Goal: Transaction & Acquisition: Purchase product/service

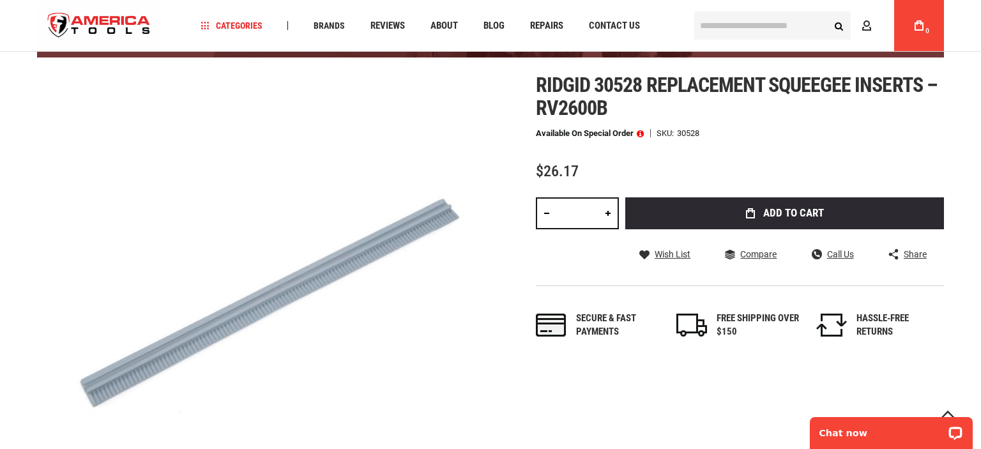
scroll to position [79, 0]
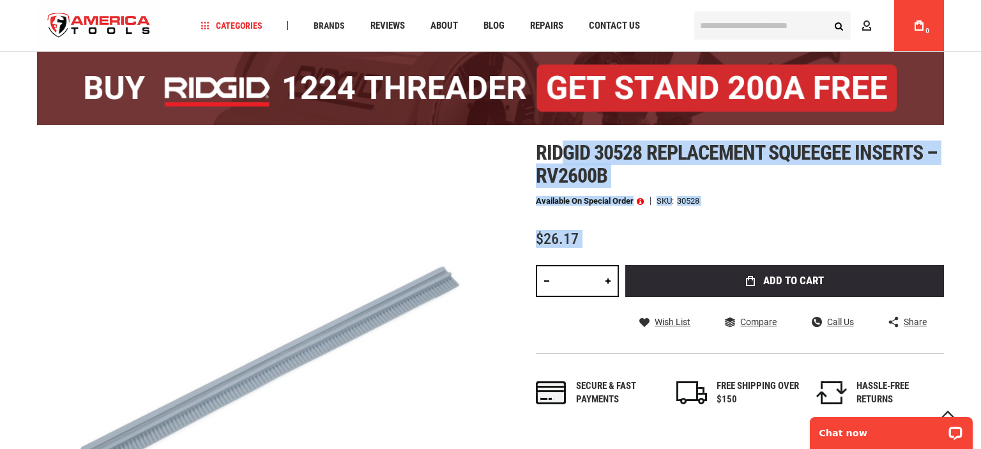
drag, startPoint x: 532, startPoint y: 144, endPoint x: 564, endPoint y: 160, distance: 35.7
click at [564, 160] on div "Skip to the end of the images gallery Skip to the beginning of the images galle…" at bounding box center [490, 367] width 907 height 453
click at [428, 152] on img at bounding box center [263, 367] width 453 height 453
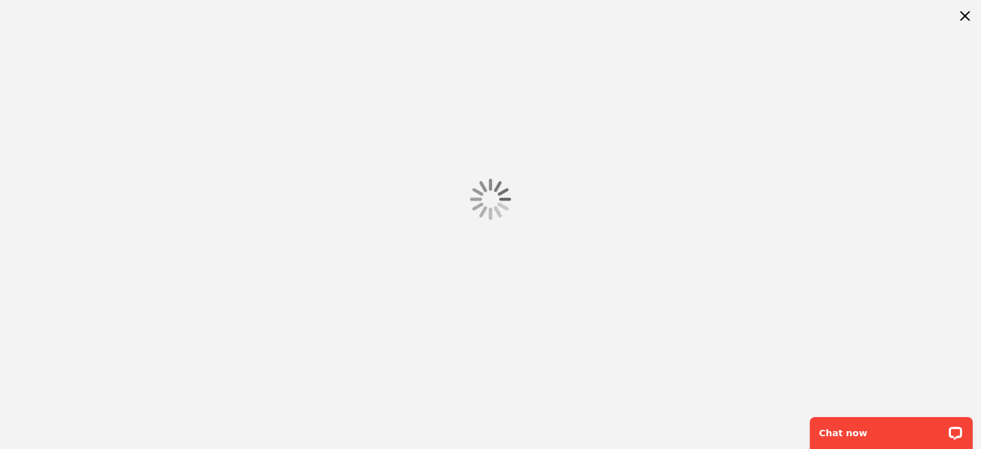
scroll to position [0, 0]
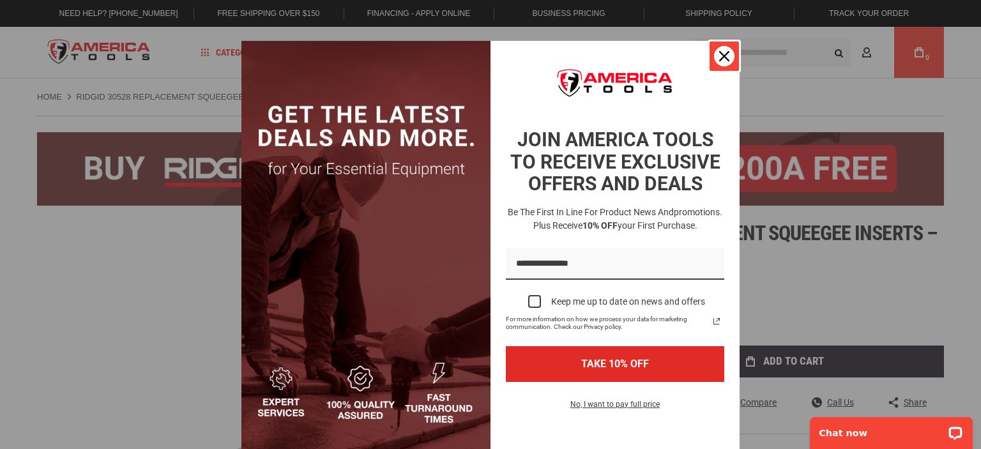
click at [714, 57] on div "Close" at bounding box center [724, 56] width 20 height 20
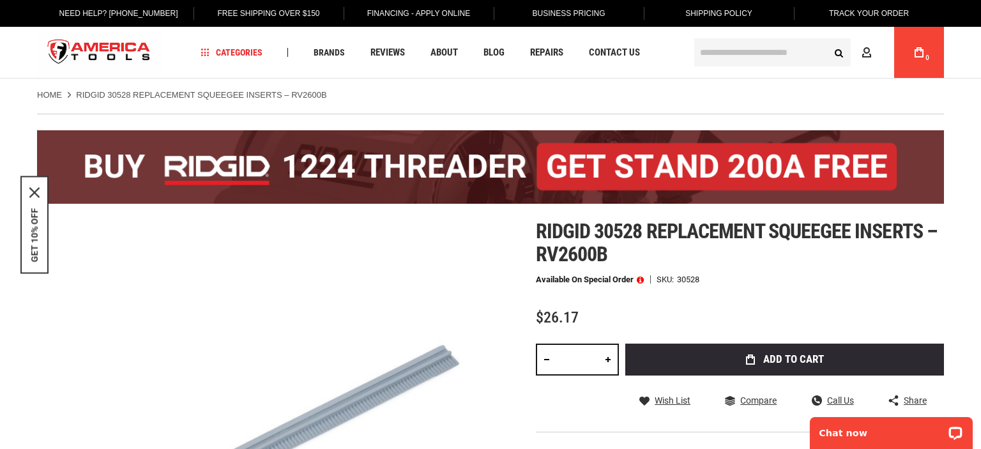
scroll to position [135, 0]
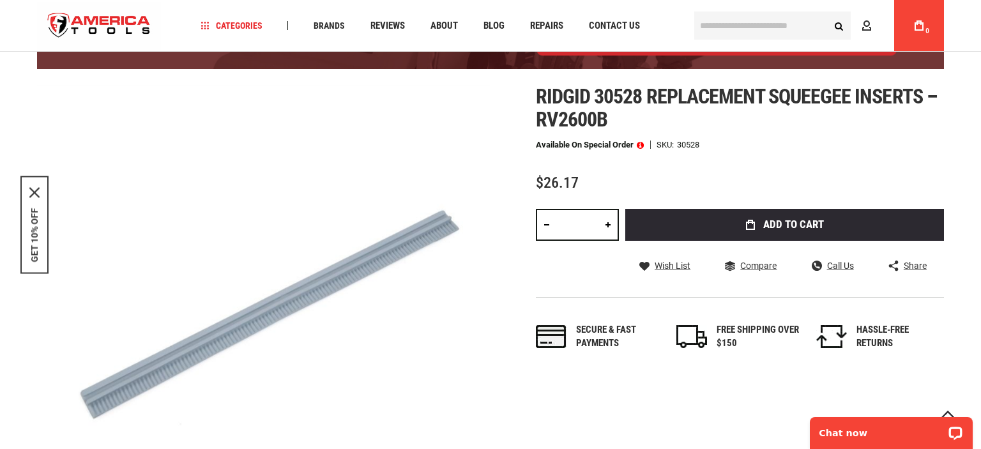
click at [591, 223] on input "*" at bounding box center [577, 225] width 83 height 32
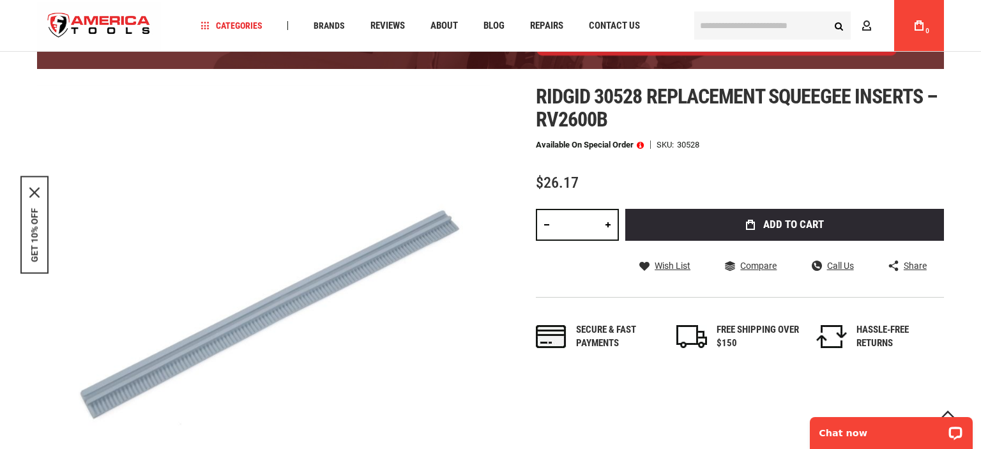
click at [591, 223] on input "*" at bounding box center [577, 225] width 83 height 32
type input "**"
click at [591, 223] on input "**" at bounding box center [577, 225] width 83 height 32
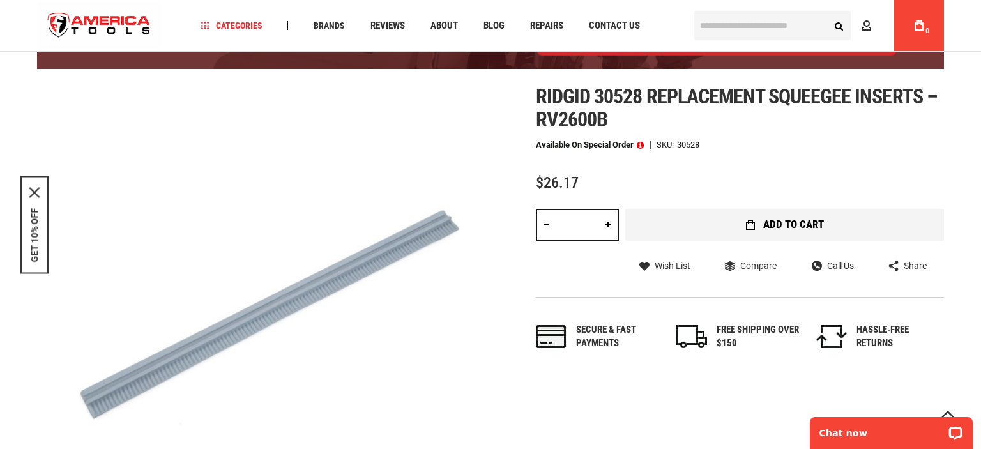
click at [771, 229] on span "Add to Cart" at bounding box center [793, 224] width 61 height 11
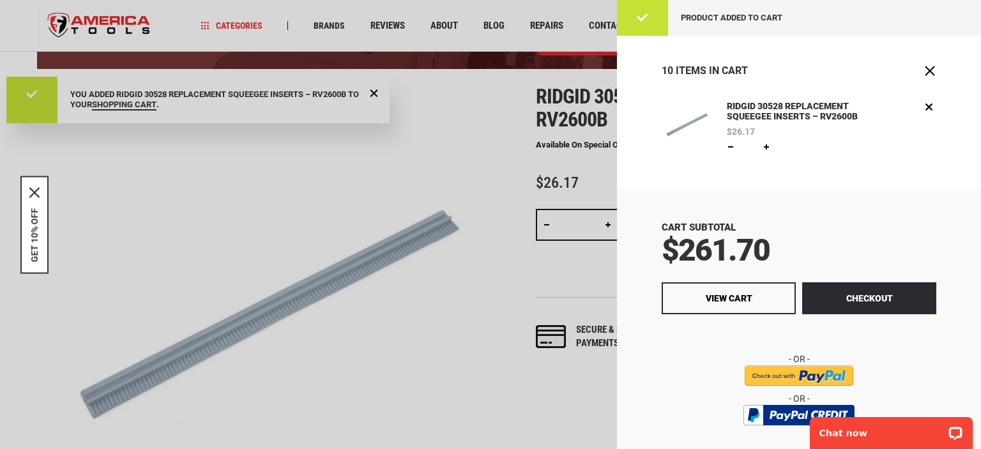
scroll to position [0, 0]
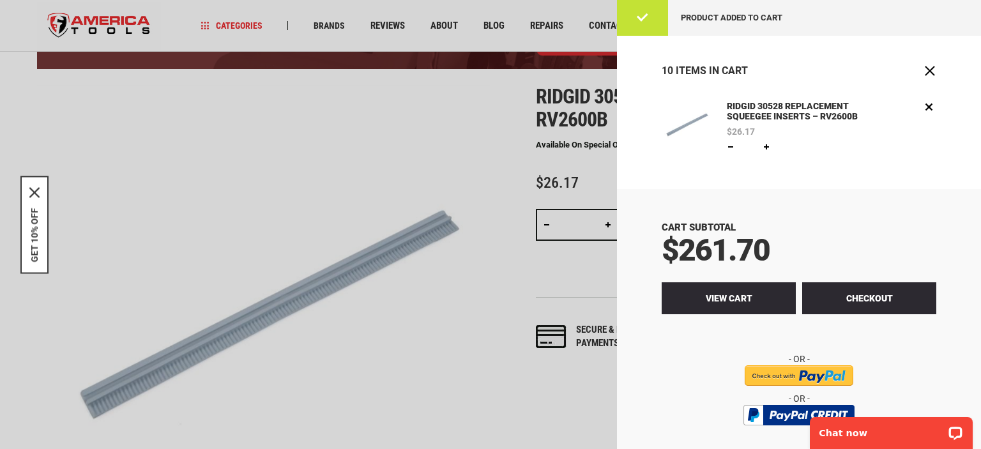
click at [734, 306] on link "View Cart" at bounding box center [728, 298] width 134 height 32
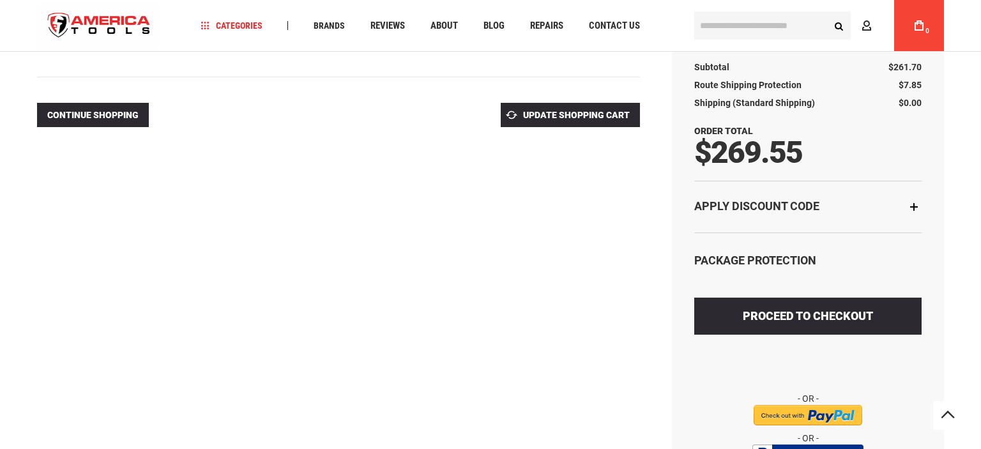
click at [920, 213] on div "Apply Discount Code" at bounding box center [807, 207] width 227 height 52
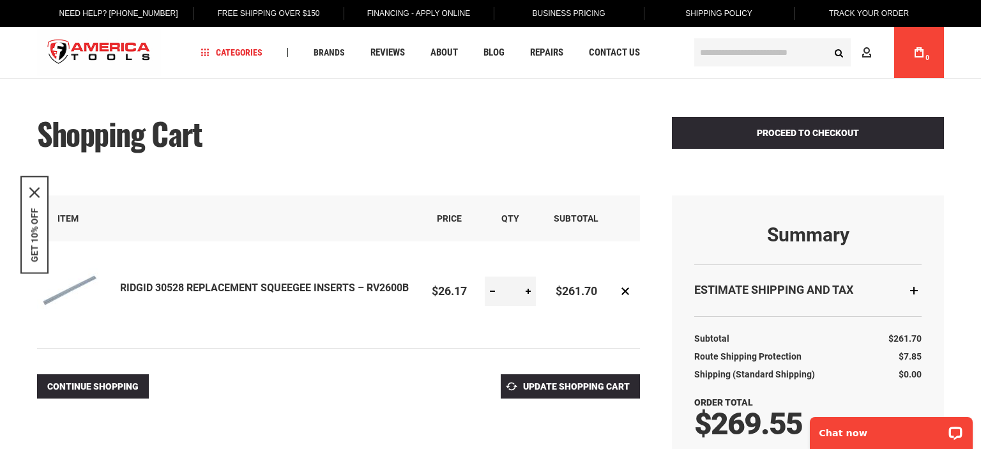
click at [320, 284] on link "RIDGID 30528 REPLACEMENT SQUEEGEE INSERTS – RV2600B" at bounding box center [264, 288] width 289 height 12
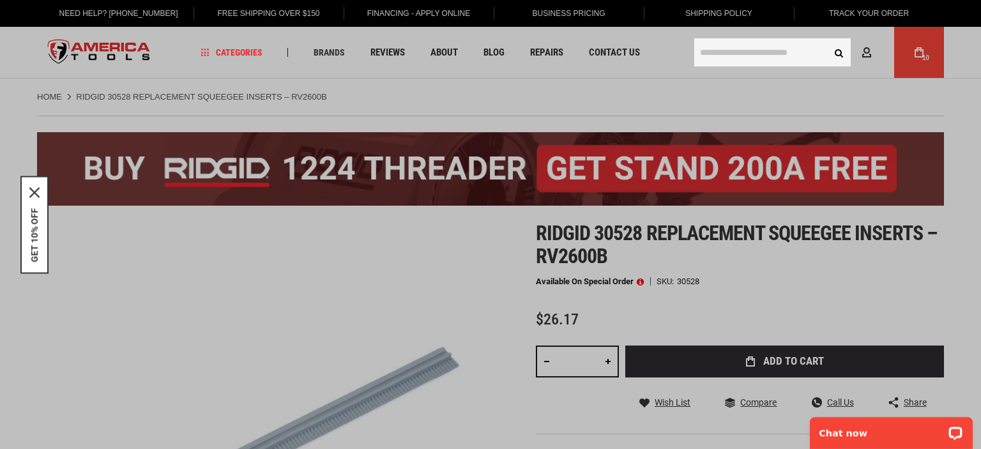
click at [727, 54] on input "text" at bounding box center [772, 52] width 156 height 28
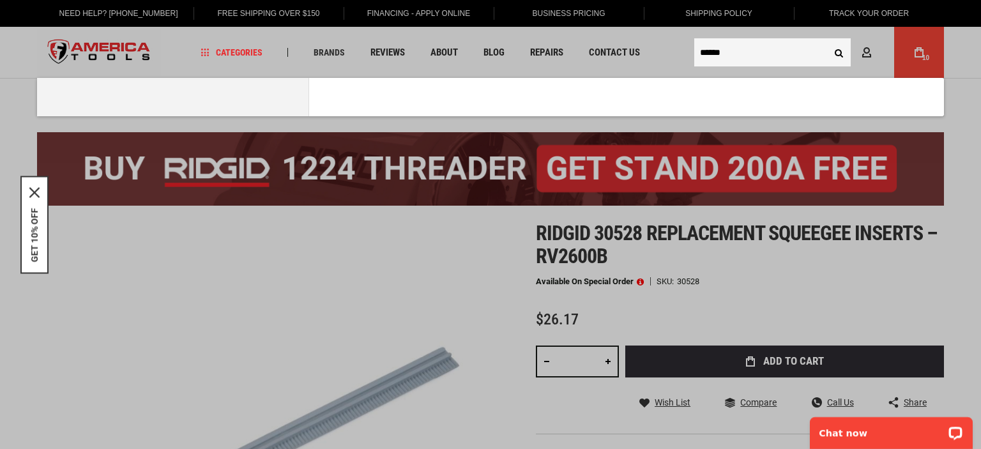
type input "******"
click at [826, 40] on button "Search" at bounding box center [838, 52] width 24 height 24
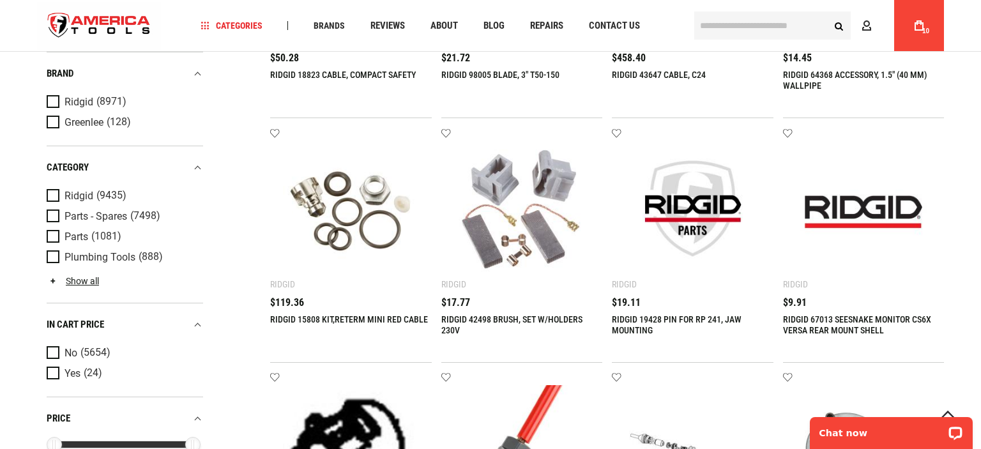
scroll to position [1483, 0]
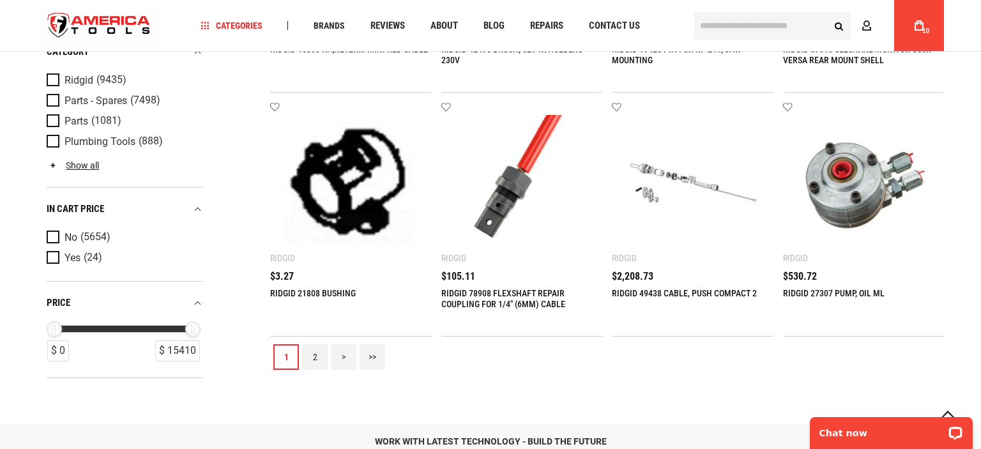
click at [321, 357] on link "2" at bounding box center [315, 357] width 26 height 26
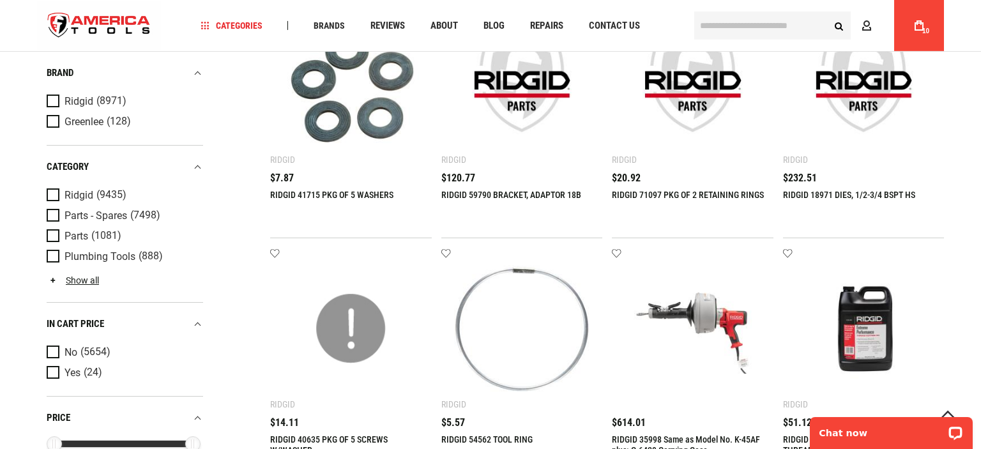
scroll to position [1011, 0]
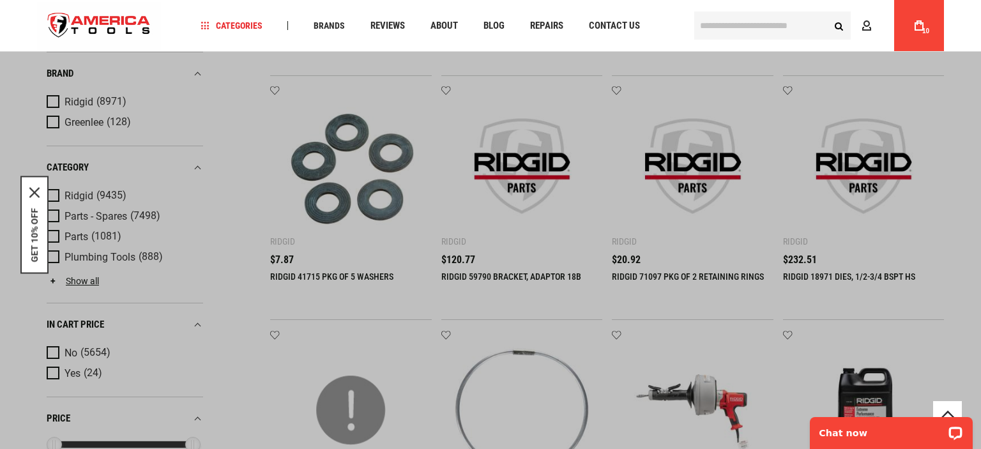
click at [750, 20] on input "text" at bounding box center [772, 25] width 156 height 28
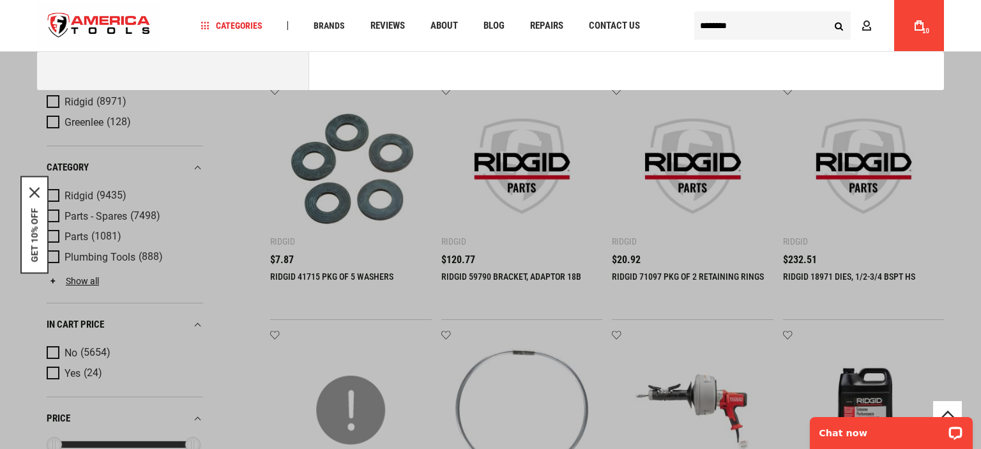
type input "********"
click at [826, 13] on button "Search" at bounding box center [838, 25] width 24 height 24
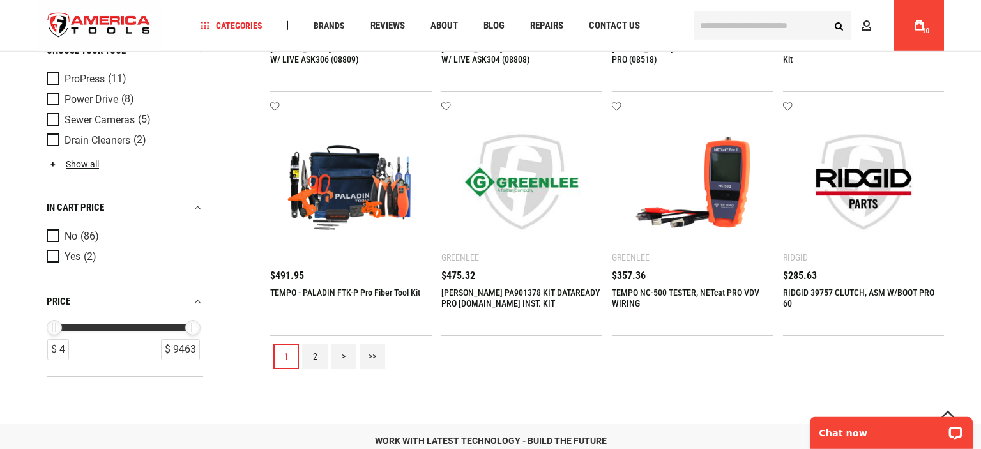
scroll to position [1618, 0]
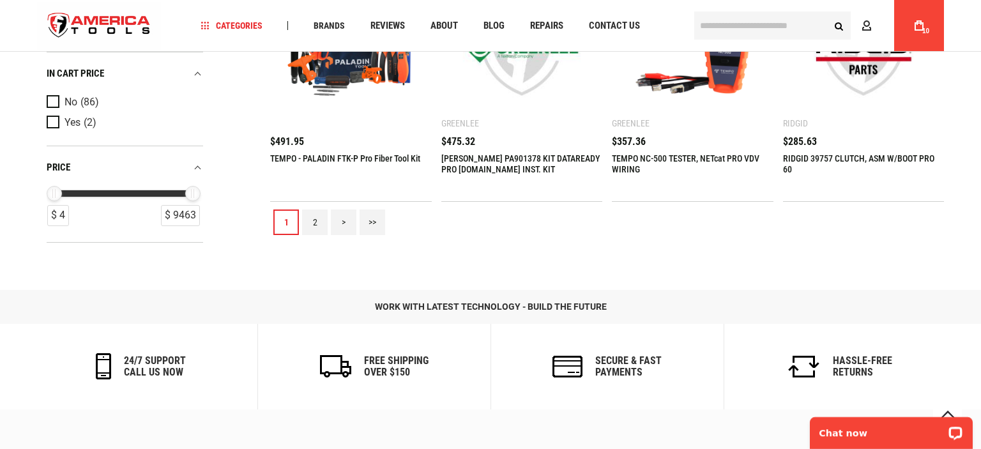
click at [312, 223] on link "2" at bounding box center [315, 222] width 26 height 26
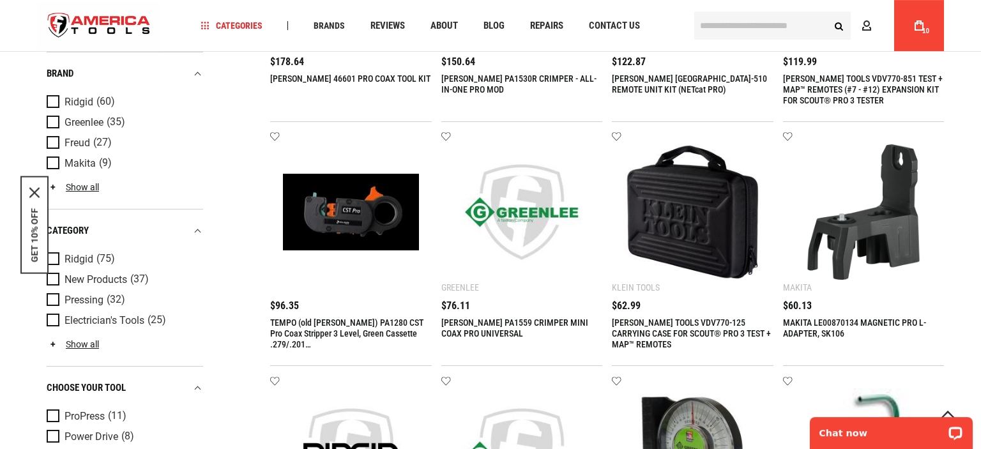
scroll to position [472, 0]
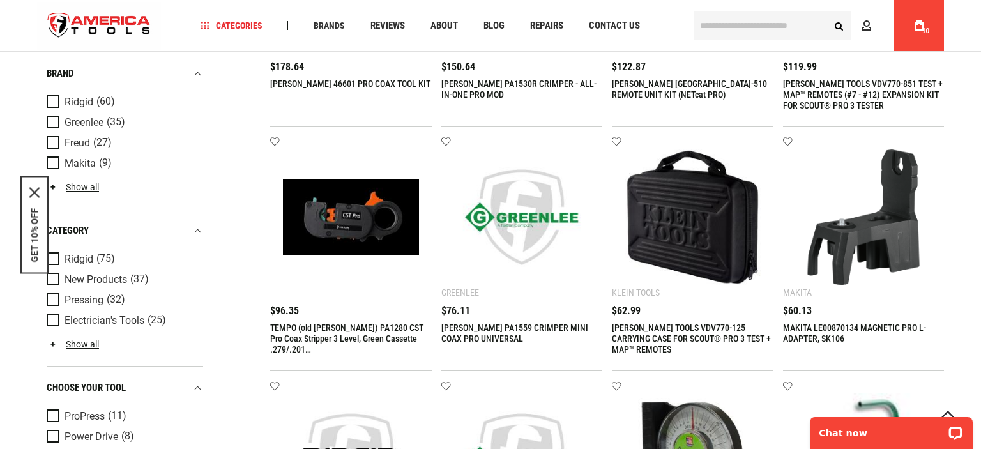
click at [929, 12] on link "My Cart 10" at bounding box center [919, 25] width 24 height 51
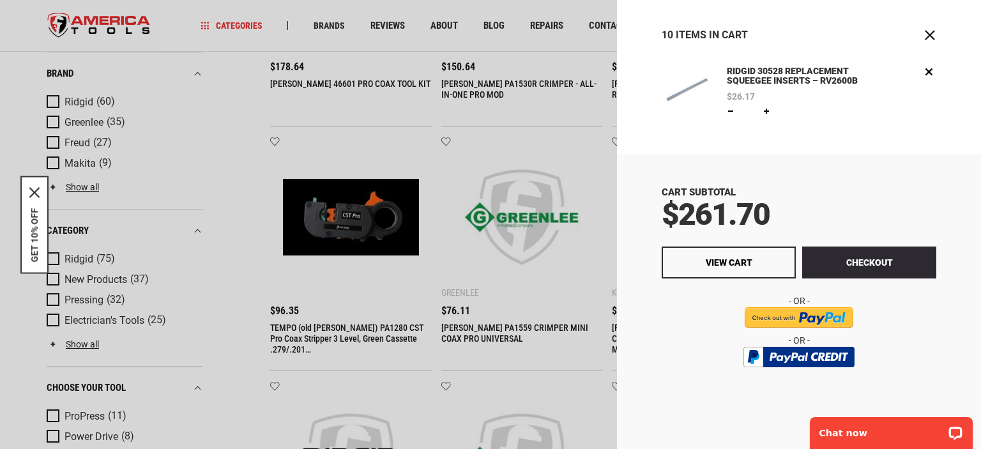
click at [682, 83] on img at bounding box center [686, 89] width 50 height 50
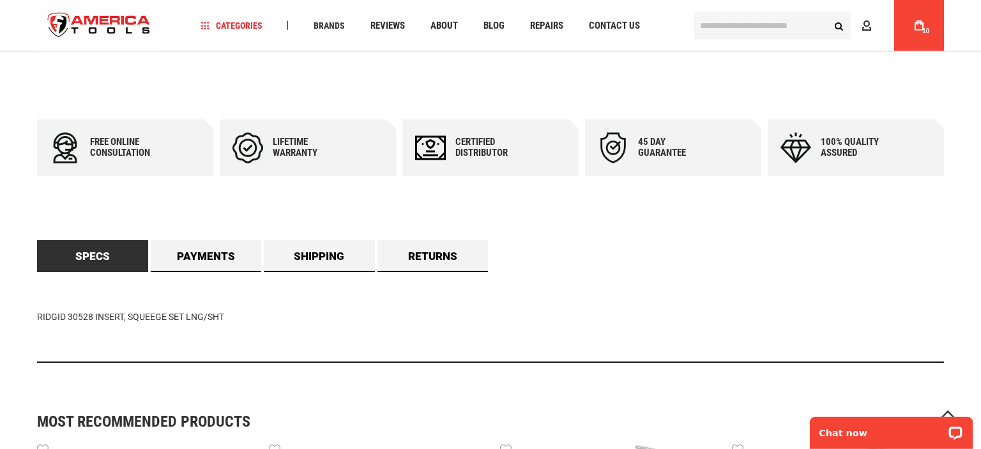
scroll to position [618, 0]
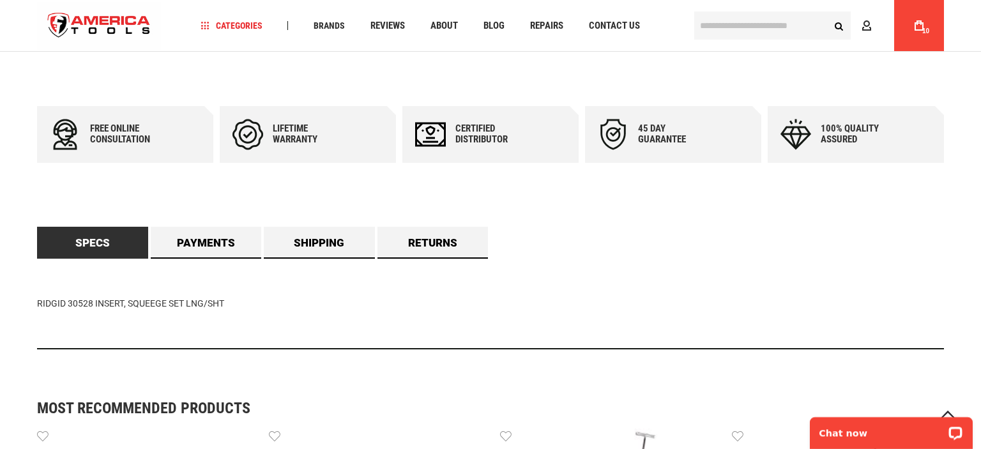
drag, startPoint x: 40, startPoint y: 303, endPoint x: 101, endPoint y: 310, distance: 61.8
click at [94, 313] on div "RIDGID 30528 INSERT, SQUEEGE SET LNG/SHT" at bounding box center [490, 304] width 907 height 91
click at [155, 295] on div "RIDGID 30528 INSERT, SQUEEGE SET LNG/SHT" at bounding box center [490, 304] width 907 height 91
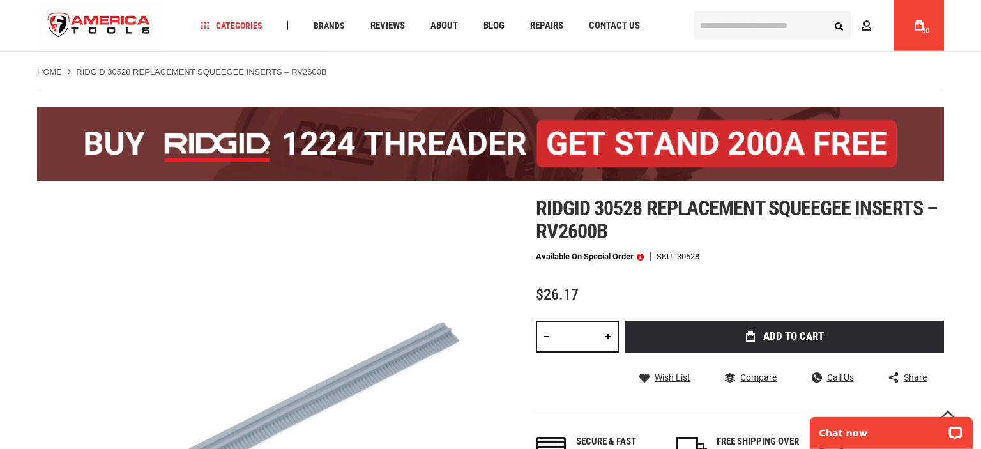
scroll to position [0, 0]
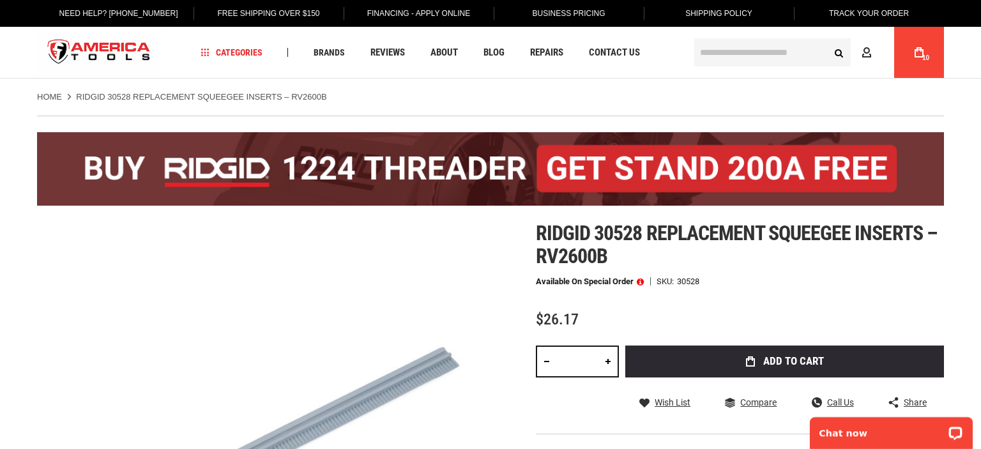
click at [744, 47] on input "text" at bounding box center [772, 52] width 156 height 28
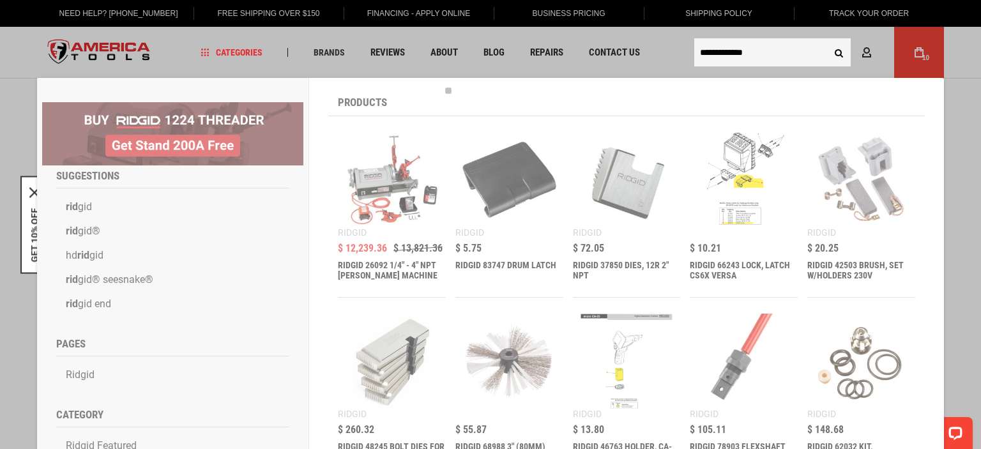
type input "**********"
click at [826, 40] on button "Search" at bounding box center [838, 52] width 24 height 24
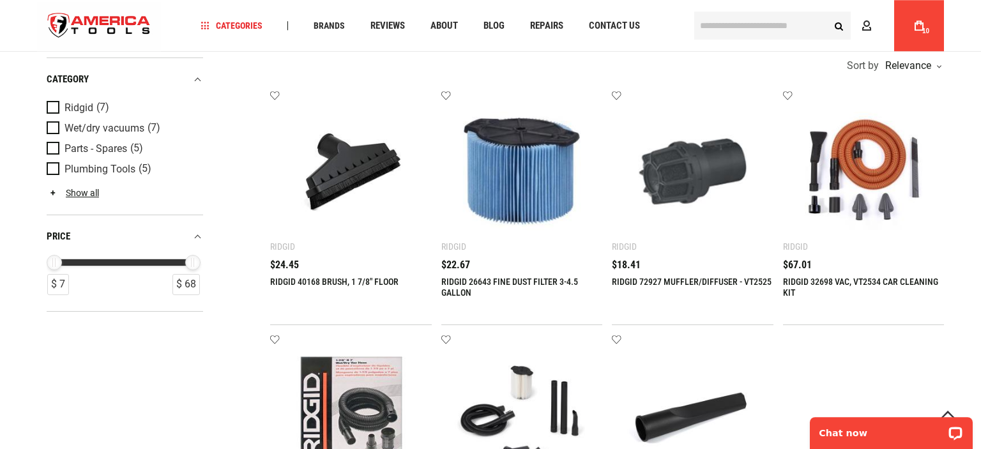
scroll to position [223, 0]
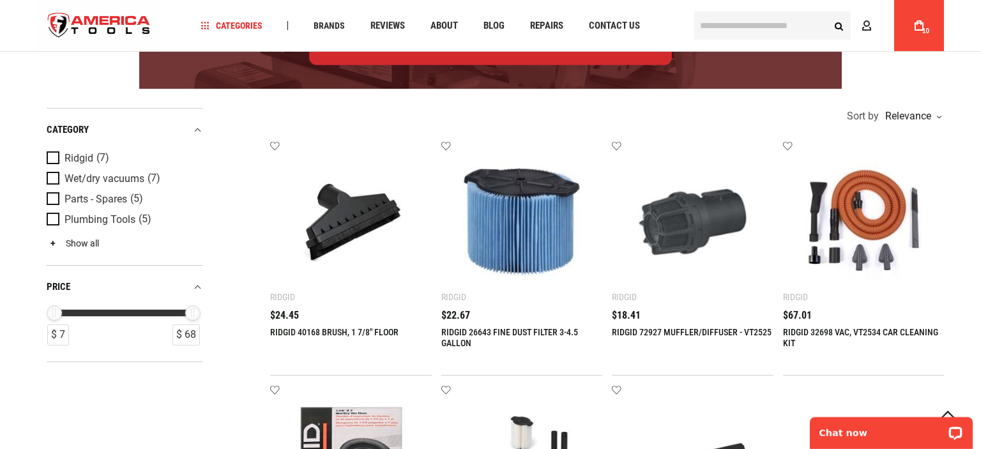
click at [75, 242] on link "Show all" at bounding box center [73, 243] width 52 height 10
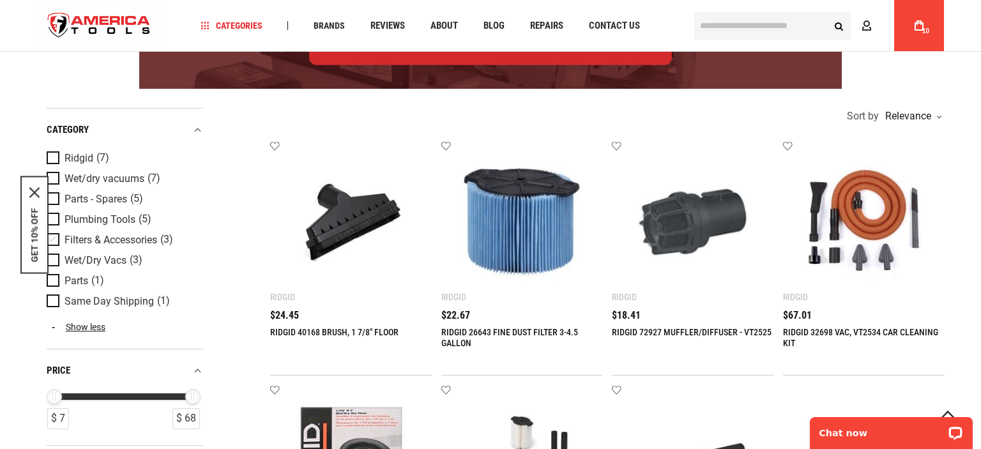
click at [57, 237] on span "Product Filters" at bounding box center [56, 240] width 18 height 14
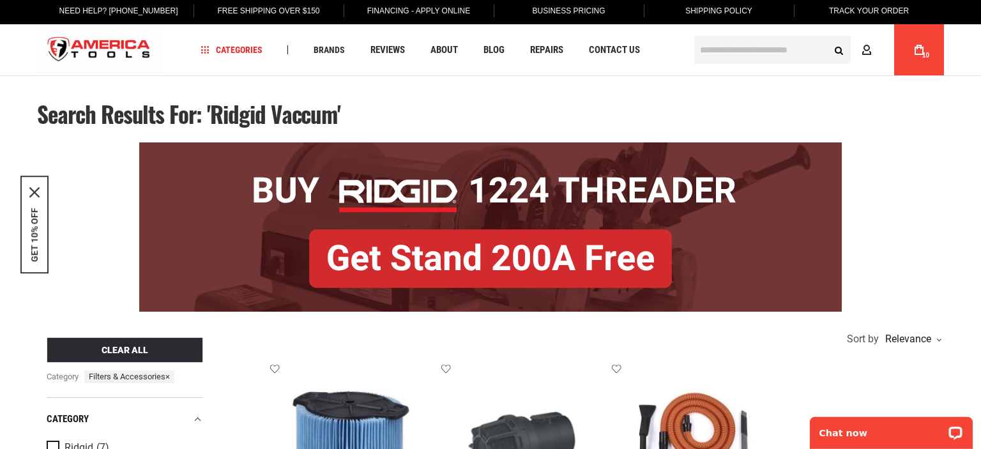
scroll to position [0, 0]
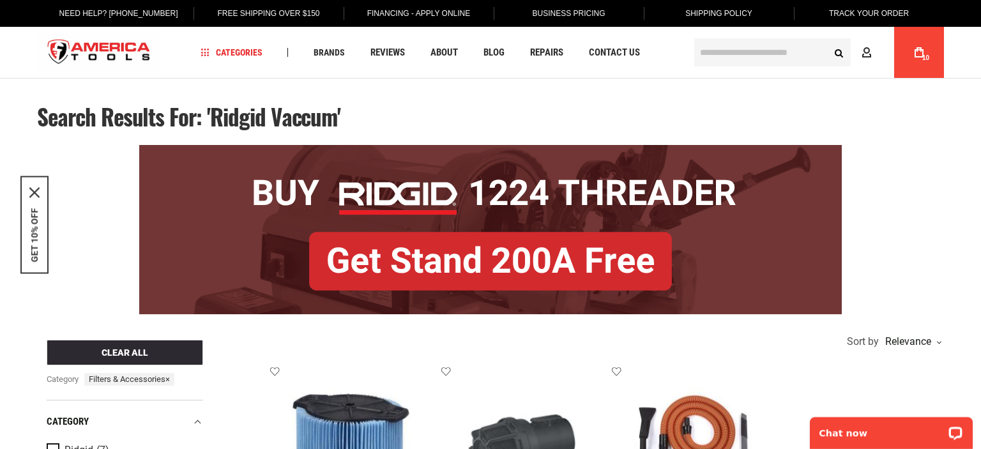
click at [732, 56] on input "text" at bounding box center [772, 52] width 156 height 28
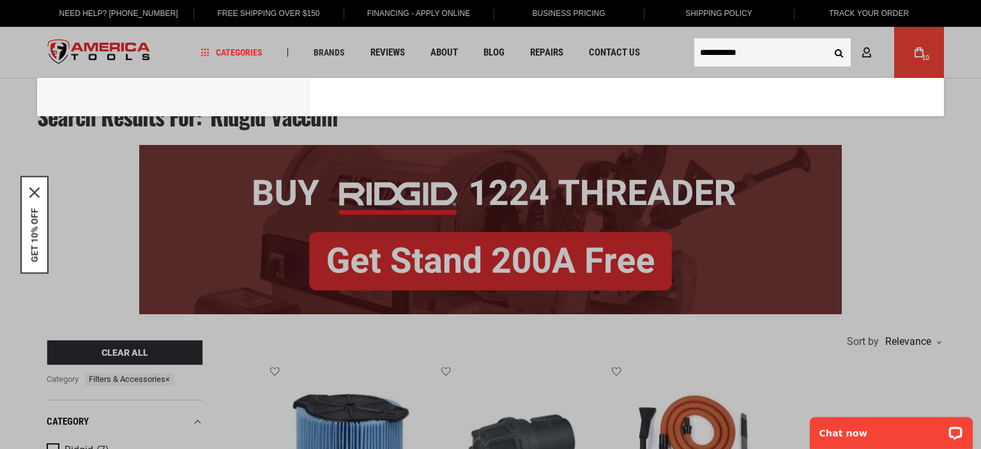
type input "**********"
click at [826, 40] on button "Search" at bounding box center [838, 52] width 24 height 24
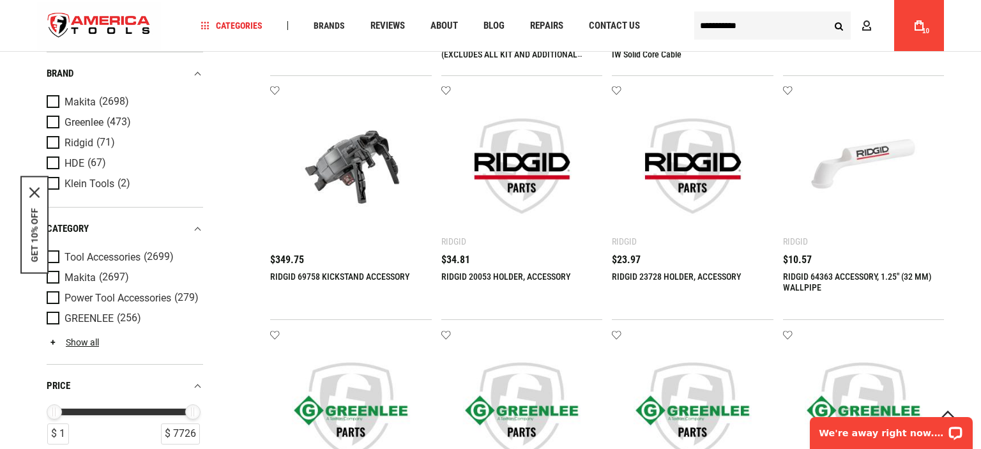
scroll to position [741, 0]
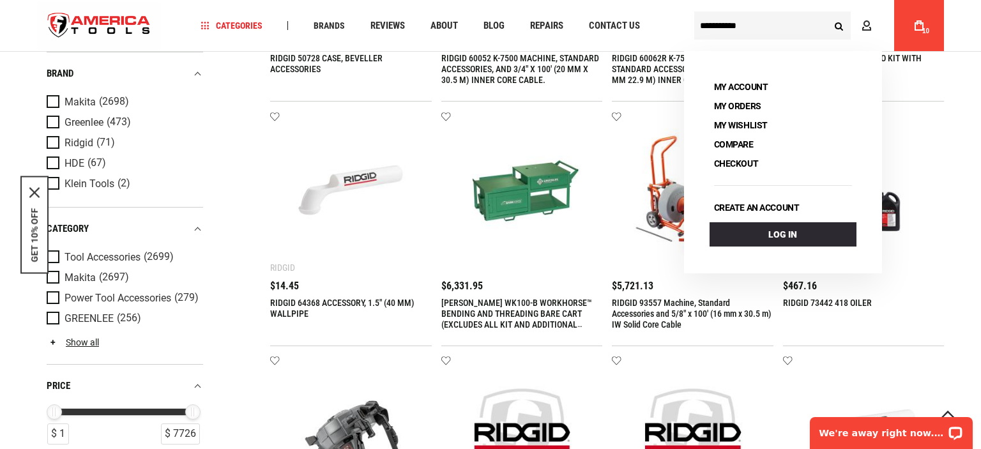
click at [924, 29] on span "10" at bounding box center [925, 30] width 7 height 7
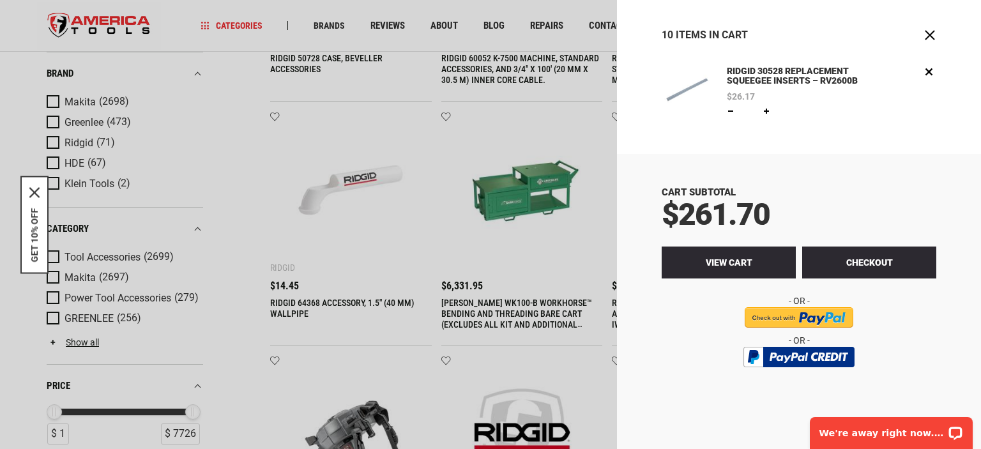
click at [744, 275] on link "View Cart" at bounding box center [728, 262] width 134 height 32
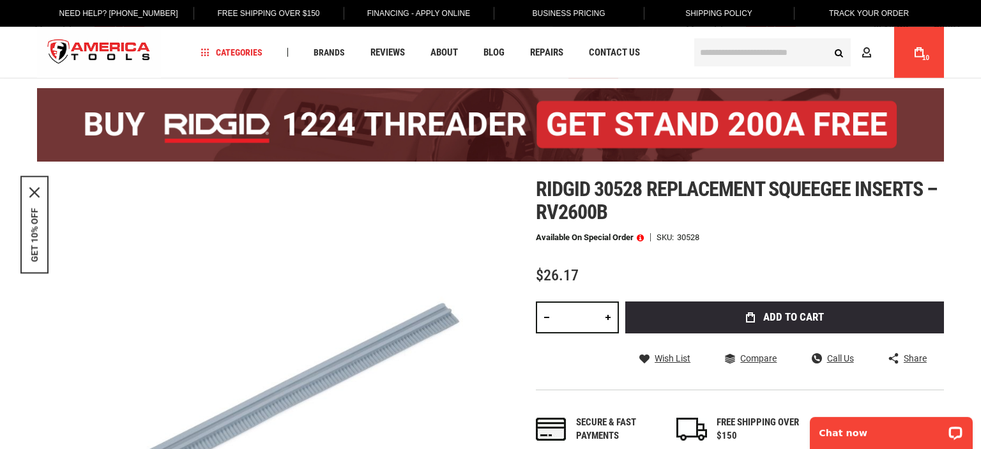
scroll to position [11, 0]
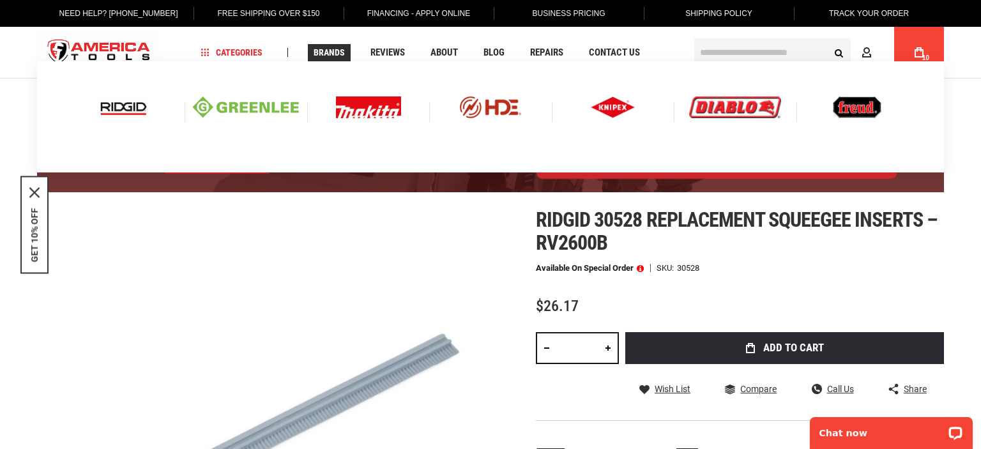
click at [126, 111] on img at bounding box center [123, 107] width 53 height 22
